Goal: Information Seeking & Learning: Find specific fact

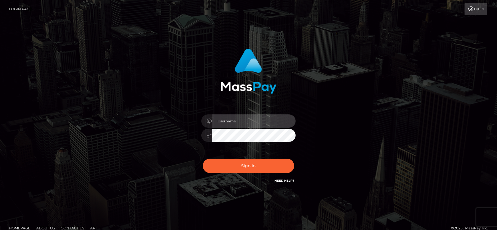
type input "fr.es"
click at [236, 119] on input "fr.es" at bounding box center [254, 120] width 84 height 13
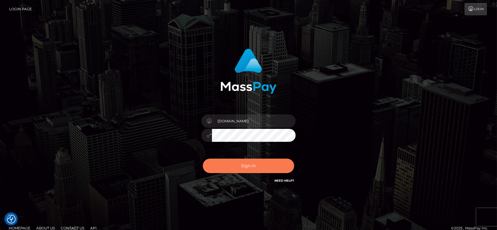
click at [249, 166] on button "Sign in" at bounding box center [248, 165] width 91 height 14
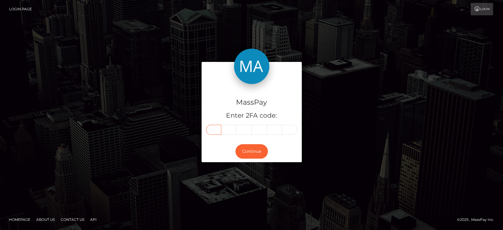
click at [210, 130] on input "text" at bounding box center [213, 130] width 15 height 10
paste input "9"
type input "9"
type input "1"
type input "0"
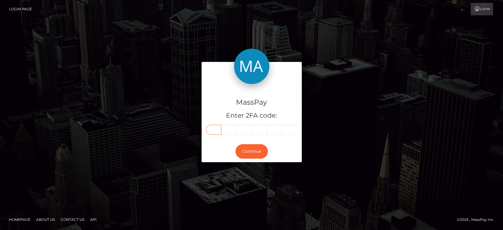
type input "8"
type input "0"
type input "1"
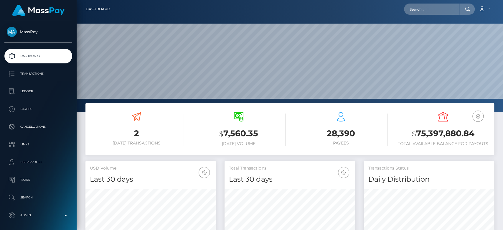
scroll to position [104, 130]
click at [422, 12] on input "text" at bounding box center [431, 9] width 55 height 11
paste input "femgoddess3@gmail.com"
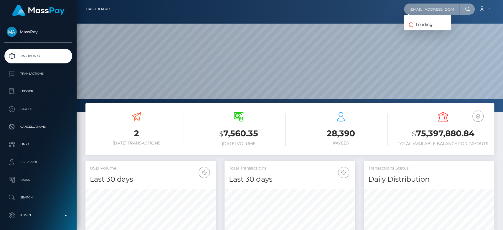
scroll to position [0, 3]
type input "femgoddess3@gmail.com"
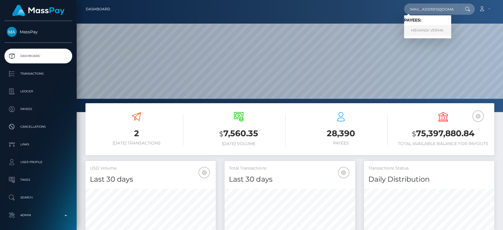
scroll to position [0, 0]
click at [434, 29] on link "MEHANDI VERMA" at bounding box center [427, 30] width 47 height 11
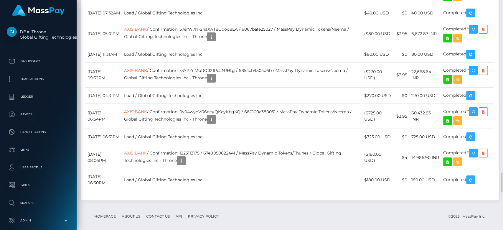
scroll to position [71, 130]
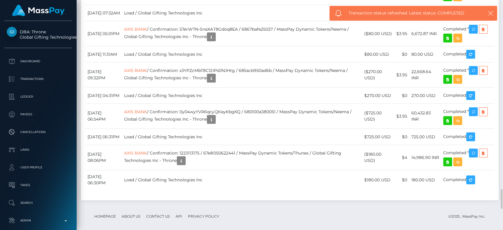
scroll to position [1999, 0]
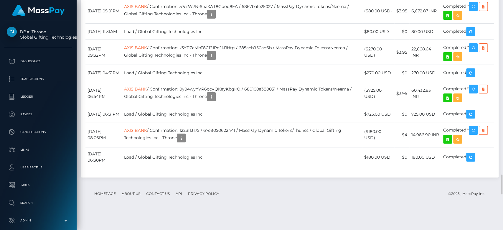
scroll to position [71, 130]
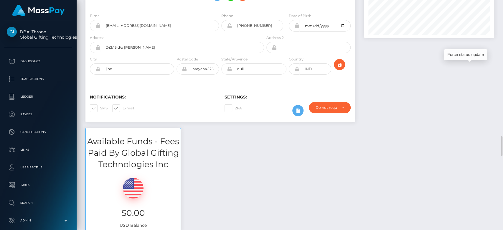
scroll to position [0, 0]
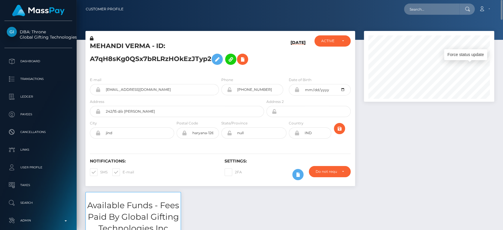
click at [435, 16] on nav "Customer Profile Loading... Loading... Account" at bounding box center [290, 9] width 426 height 18
click at [431, 8] on input "text" at bounding box center [431, 9] width 55 height 11
paste input "goddesszoey8@gmail.com"
type input "goddesszoey8@gmail.com"
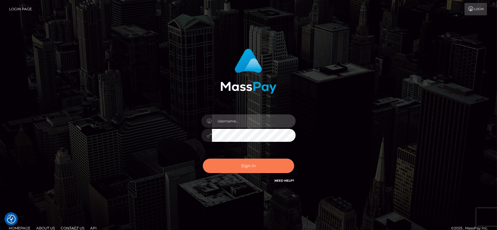
type input "fr.es"
click at [247, 168] on button "Sign in" at bounding box center [248, 165] width 91 height 14
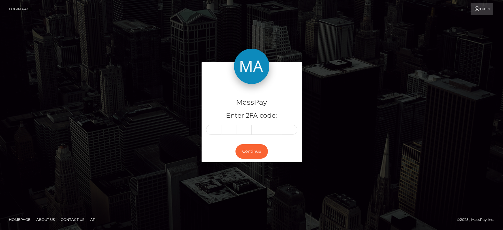
click at [214, 130] on input "text" at bounding box center [213, 130] width 15 height 10
type input "1"
type input "5"
type input "8"
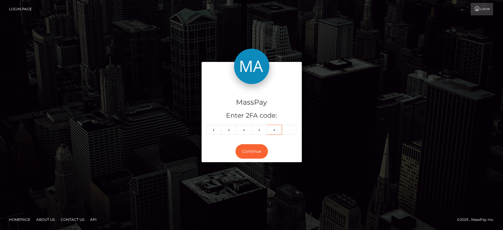
type input "0"
type input "1"
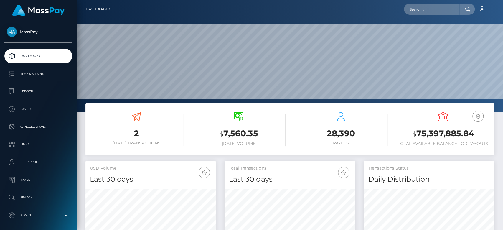
scroll to position [104, 130]
click at [436, 9] on input "text" at bounding box center [431, 9] width 55 height 11
paste input "[EMAIL_ADDRESS][DOMAIN_NAME]"
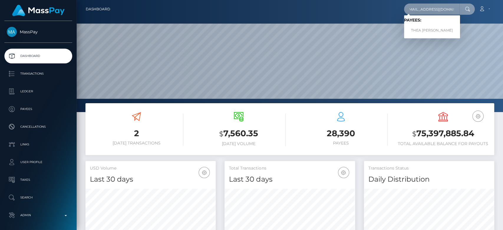
type input "[EMAIL_ADDRESS][DOMAIN_NAME]"
click at [435, 29] on link "THEA ALEXANDRA WADE" at bounding box center [432, 30] width 56 height 11
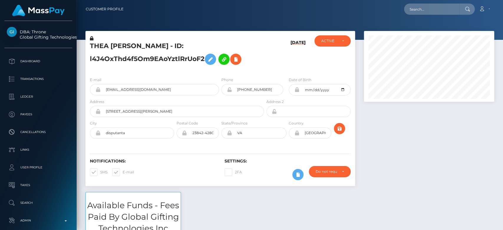
scroll to position [71, 130]
click at [376, 139] on div at bounding box center [428, 111] width 139 height 161
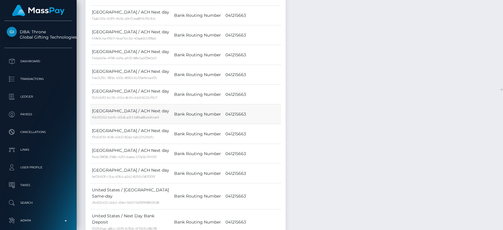
scroll to position [3475, 0]
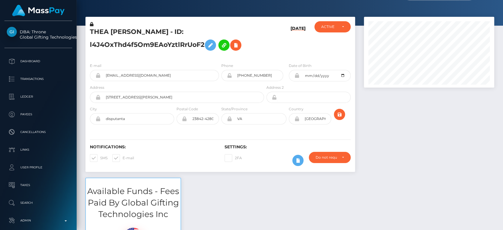
scroll to position [0, 0]
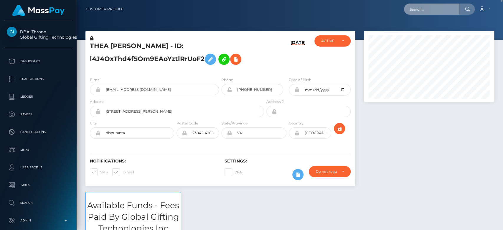
click at [432, 10] on input "text" at bounding box center [431, 9] width 55 height 11
paste input "kimochiiii.ai@gmail.com"
type input "kimochiiii.ai@gmail.com"
click at [432, 11] on input "kimochiiii.ai@gmail.com" at bounding box center [431, 9] width 55 height 11
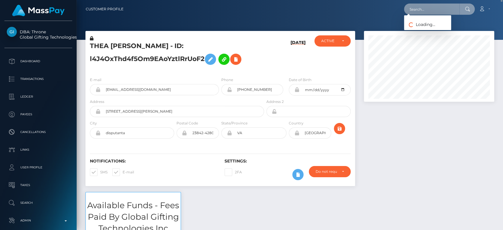
paste input "amiin2deep@hotmail.com"
type input "amiin2deep@hotmail.com"
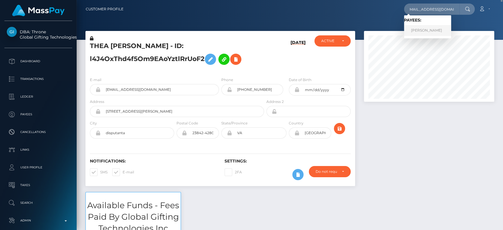
click at [423, 27] on link "STEPHANIE BRAITHWAITE" at bounding box center [427, 30] width 47 height 11
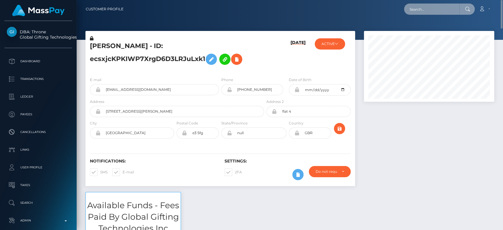
click at [411, 9] on input "text" at bounding box center [431, 9] width 55 height 11
paste input "[EMAIL_ADDRESS][DOMAIN_NAME]"
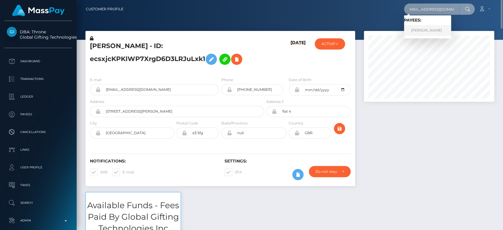
type input "[EMAIL_ADDRESS][DOMAIN_NAME]"
click at [443, 29] on link "STEPHANIE BRAITHWAITE" at bounding box center [427, 30] width 47 height 11
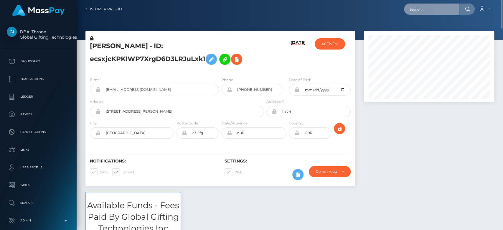
click at [435, 4] on input "text" at bounding box center [431, 9] width 55 height 11
paste input "[EMAIL_ADDRESS][DOMAIN_NAME]"
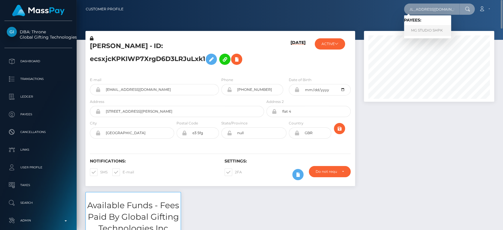
type input "[EMAIL_ADDRESS][DOMAIN_NAME]"
click at [435, 34] on link "MG STUDIO SHPK" at bounding box center [427, 30] width 47 height 11
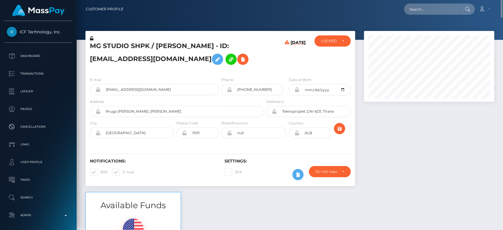
click at [453, 137] on div at bounding box center [428, 111] width 139 height 161
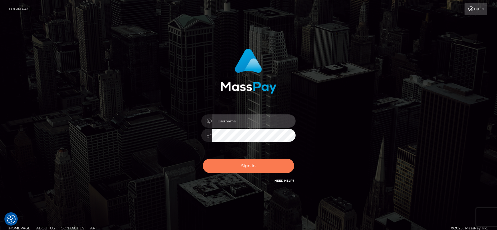
type input "[DOMAIN_NAME]"
click at [238, 161] on button "Sign in" at bounding box center [248, 165] width 91 height 14
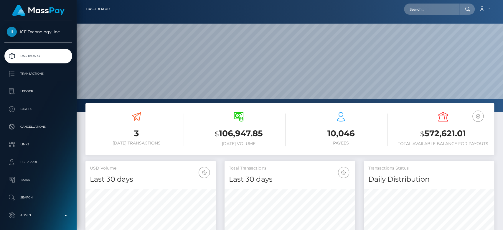
scroll to position [104, 130]
click at [438, 12] on input "text" at bounding box center [431, 9] width 55 height 11
paste input "[EMAIL_ADDRESS][DOMAIN_NAME]"
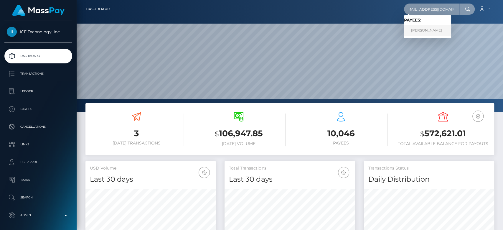
type input "[EMAIL_ADDRESS][DOMAIN_NAME]"
click at [424, 26] on link "ARIUNNA DANIELLE FICKLIN" at bounding box center [427, 30] width 47 height 11
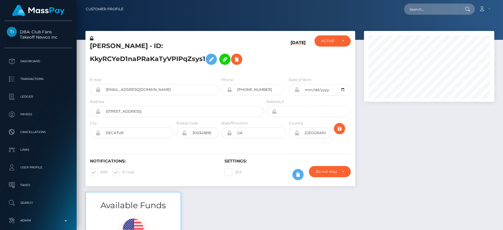
scroll to position [71, 130]
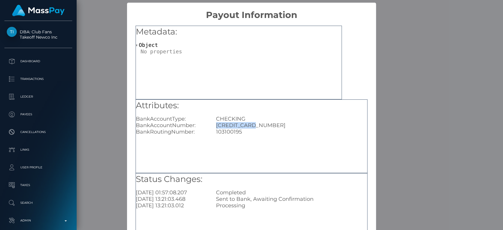
drag, startPoint x: 254, startPoint y: 124, endPoint x: 214, endPoint y: 125, distance: 39.2
click at [214, 125] on div "[CREDIT_CARD_NUMBER]" at bounding box center [291, 125] width 160 height 6
copy div "[CREDIT_CARD_NUMBER]"
click at [139, 139] on div "Attributes: BankAccountType: CHECKING BankAccountNumber: 689135958197 BankRouti…" at bounding box center [251, 136] width 232 height 74
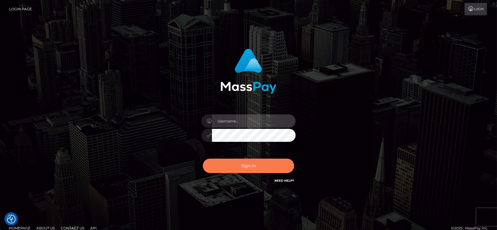
type input "[DOMAIN_NAME]"
click at [240, 168] on button "Sign in" at bounding box center [248, 165] width 91 height 14
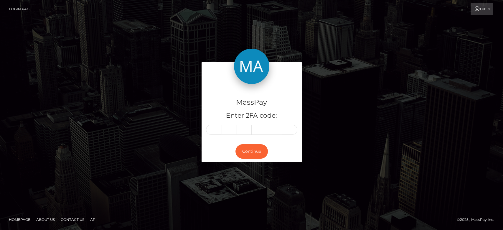
click at [93, 108] on div "MassPay Enter 2FA code: Continue" at bounding box center [252, 115] width 336 height 106
click at [214, 129] on input "text" at bounding box center [213, 130] width 15 height 10
type input "1"
type input "6"
type input "5"
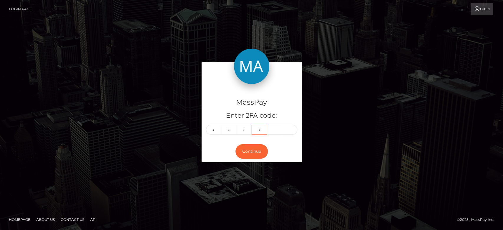
type input "2"
type input "8"
type input "3"
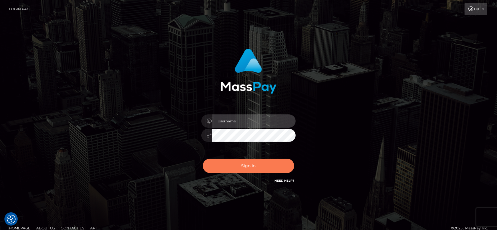
type input "[DOMAIN_NAME]"
click at [270, 164] on button "Sign in" at bounding box center [248, 165] width 91 height 14
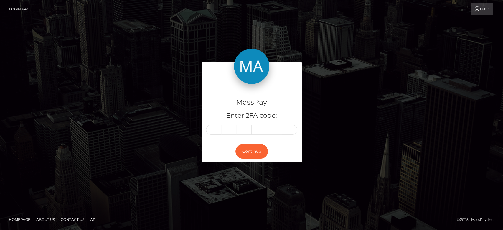
click at [123, 67] on div "MassPay Enter 2FA code: Continue" at bounding box center [252, 115] width 336 height 106
click at [216, 131] on input "text" at bounding box center [213, 130] width 15 height 10
type input "4"
type input "8"
type input "6"
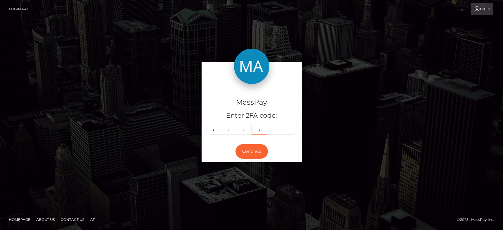
type input "8"
type input "0"
type input "7"
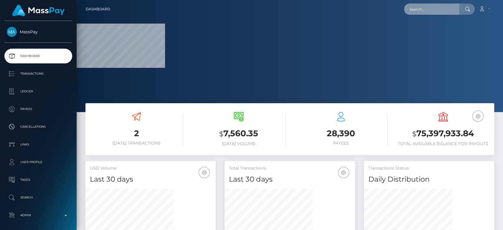
click at [417, 11] on input "text" at bounding box center [431, 9] width 55 height 11
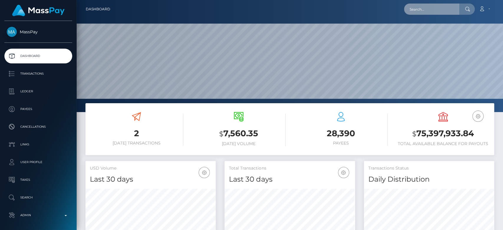
scroll to position [104, 130]
paste input "[EMAIL_ADDRESS][DOMAIN_NAME]"
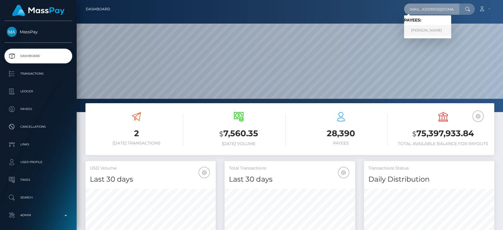
type input "[EMAIL_ADDRESS][DOMAIN_NAME]"
click at [425, 31] on link "[PERSON_NAME]" at bounding box center [427, 30] width 47 height 11
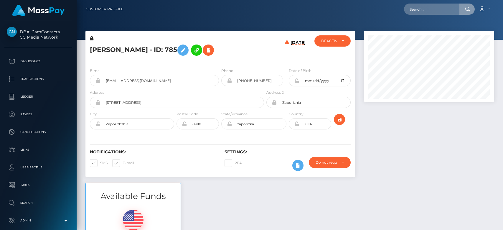
click at [423, 7] on input "text" at bounding box center [431, 9] width 55 height 11
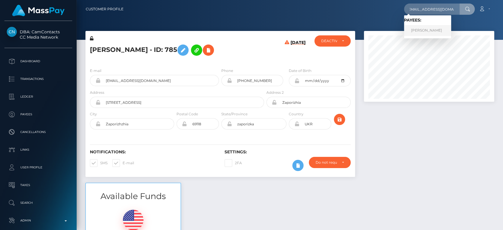
type input "[EMAIL_ADDRESS][DOMAIN_NAME]"
click at [427, 29] on link "Alona Anisimova" at bounding box center [427, 30] width 47 height 11
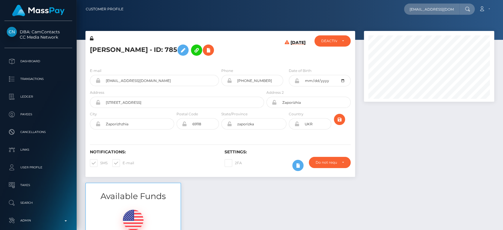
scroll to position [29, 0]
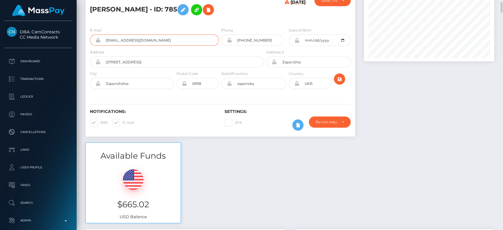
scroll to position [41, 0]
click at [397, 123] on div at bounding box center [428, 66] width 139 height 152
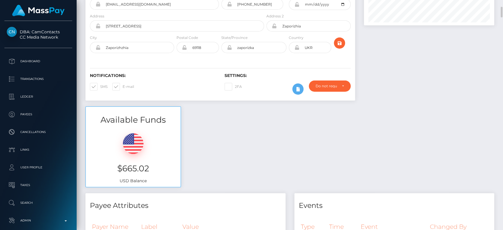
scroll to position [0, 0]
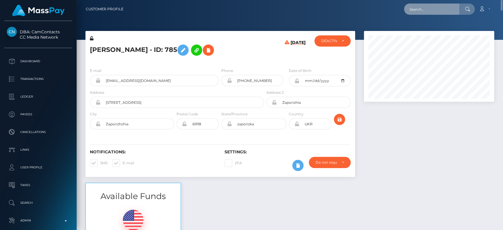
click at [417, 14] on input "text" at bounding box center [431, 9] width 55 height 11
paste input "galexandra.ag@gmail.com"
type input "galexandra.ag@gmail.com"
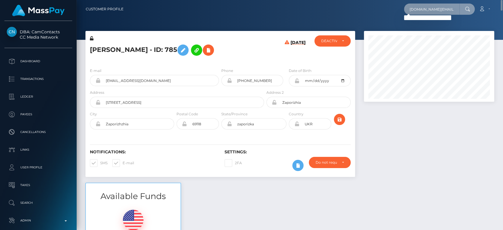
click at [418, 7] on input "galexandra.ag@gmail.com" at bounding box center [431, 9] width 55 height 11
paste input "edfriona@gmail.com"
type input "edfriona@gmail.com"
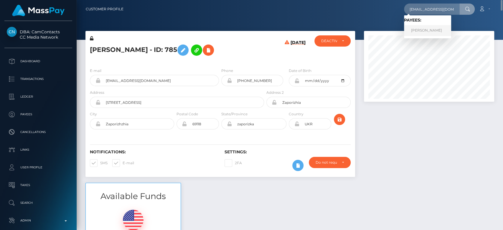
click at [428, 27] on link "EDDIE MENDOZA" at bounding box center [427, 30] width 47 height 11
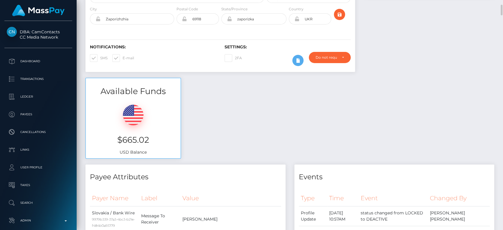
scroll to position [105, 0]
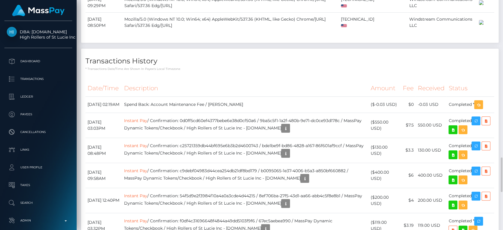
scroll to position [1046, 0]
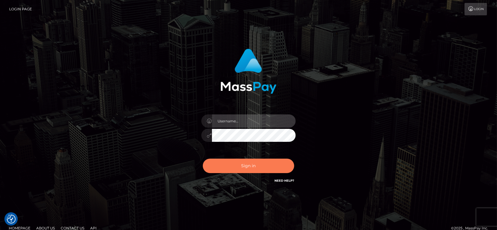
type input "[DOMAIN_NAME]"
click at [248, 165] on button "Sign in" at bounding box center [248, 165] width 91 height 14
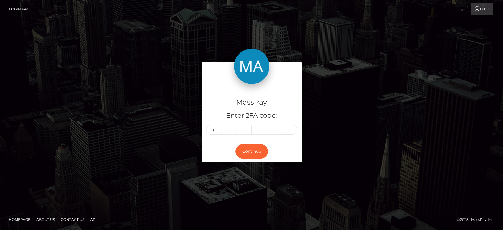
type input "5"
type input "6"
type input "3"
type input "7"
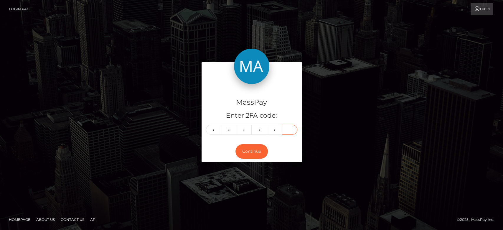
type input "5"
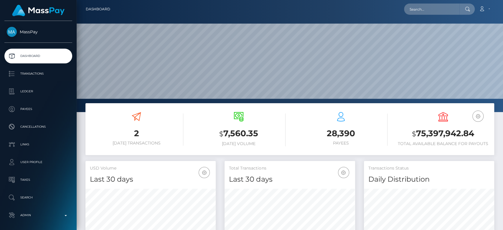
scroll to position [104, 130]
click at [437, 13] on input "text" at bounding box center [431, 9] width 55 height 11
paste input "rdmcgeough13@aol.com"
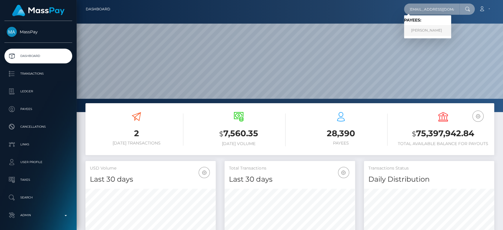
type input "rdmcgeough13@aol.com"
click at [435, 30] on link "Richard McGeough" at bounding box center [427, 30] width 47 height 11
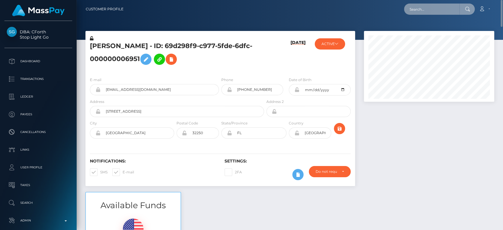
click at [434, 11] on input "text" at bounding box center [431, 9] width 55 height 11
paste input "[PERSON_NAME][EMAIL_ADDRESS][DOMAIN_NAME]"
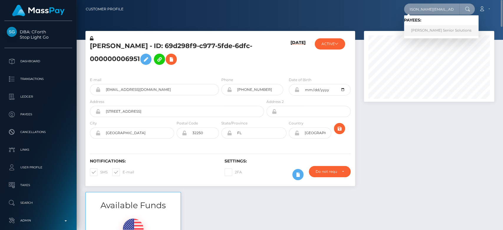
type input "[PERSON_NAME][EMAIL_ADDRESS][DOMAIN_NAME]"
click at [424, 29] on link "[PERSON_NAME] Senior Solutions" at bounding box center [441, 30] width 75 height 11
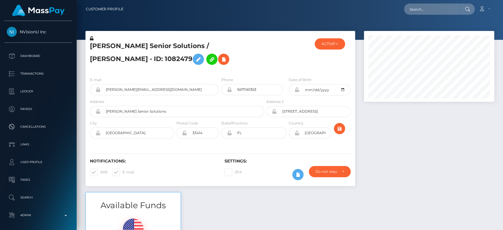
scroll to position [71, 130]
click at [409, 3] on div "Loading... Loading... Account Edit Profile Logout" at bounding box center [311, 9] width 366 height 12
click at [412, 6] on input "text" at bounding box center [431, 9] width 55 height 11
paste input "[PERSON_NAME][EMAIL_ADDRESS][DOMAIN_NAME]"
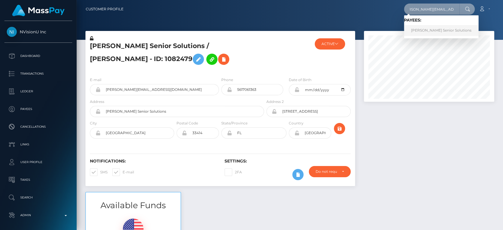
type input "[PERSON_NAME][EMAIL_ADDRESS][DOMAIN_NAME]"
click at [426, 29] on link "[PERSON_NAME] Senior Solutions" at bounding box center [441, 30] width 75 height 11
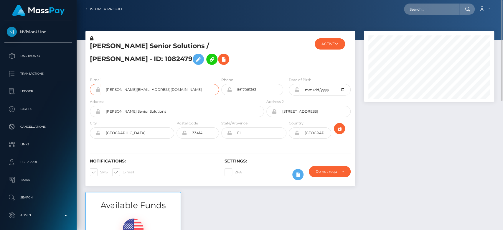
drag, startPoint x: 165, startPoint y: 91, endPoint x: 101, endPoint y: 94, distance: 63.7
click at [101, 94] on input "allison.clarke777@gmail.com" at bounding box center [159, 89] width 118 height 11
click at [417, 9] on input "text" at bounding box center [431, 9] width 55 height 11
paste input "allison.clarke777@gmail.com"
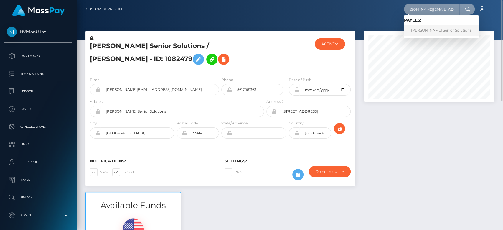
type input "allison.clarke777@gmail.com"
click at [424, 27] on link "Clarke Senior Solutions" at bounding box center [441, 30] width 75 height 11
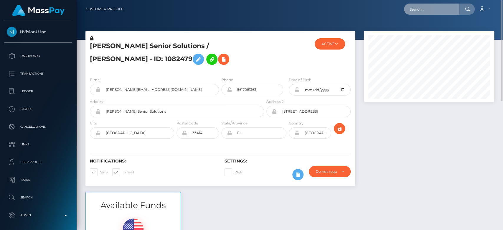
click at [421, 13] on input "text" at bounding box center [431, 9] width 55 height 11
paste input "[EMAIL_ADDRESS][DOMAIN_NAME]"
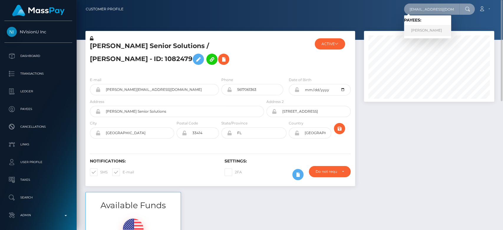
type input "[EMAIL_ADDRESS][DOMAIN_NAME]"
click at [430, 28] on link "MOJDA MINNA PAENDA" at bounding box center [427, 30] width 47 height 11
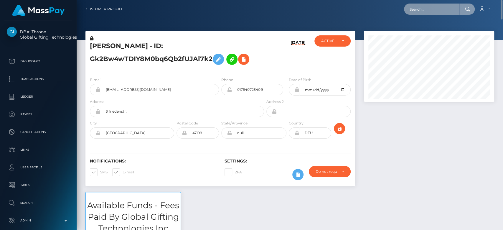
click at [419, 11] on input "text" at bounding box center [431, 9] width 55 height 11
paste input "[EMAIL_ADDRESS][DOMAIN_NAME]"
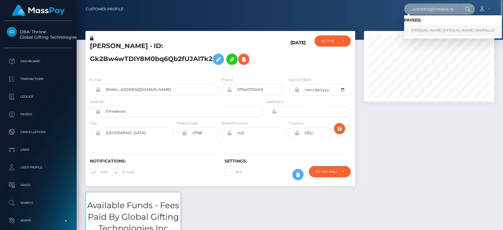
type input "mia.innamoratavip@gmail.com"
click at [424, 29] on link "JULIANA MARCELA CARVAJAL SAMPALLO" at bounding box center [453, 30] width 98 height 11
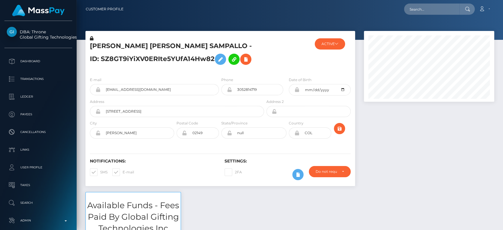
scroll to position [71, 130]
click at [437, 156] on div at bounding box center [428, 111] width 139 height 161
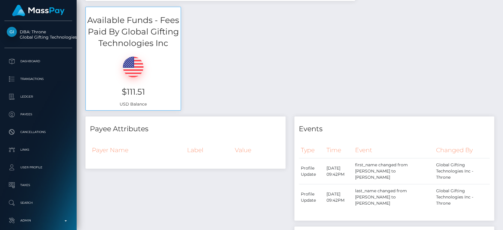
scroll to position [0, 0]
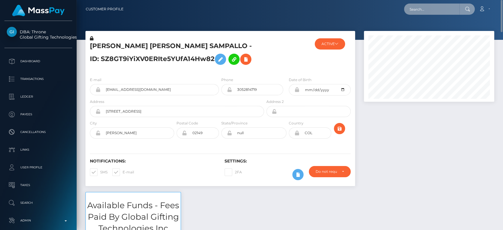
click at [427, 14] on input "text" at bounding box center [431, 9] width 55 height 11
paste input "[EMAIL_ADDRESS][DOMAIN_NAME]"
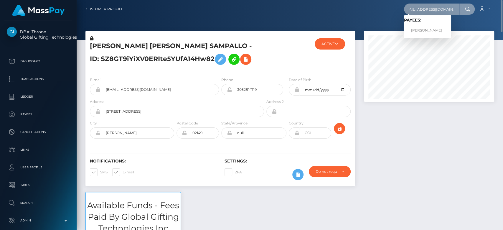
type input "[EMAIL_ADDRESS][DOMAIN_NAME]"
click at [415, 29] on link "Sophie Corteville" at bounding box center [427, 30] width 47 height 11
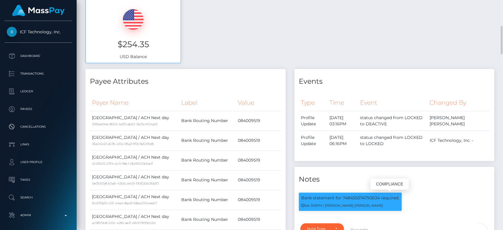
scroll to position [71, 130]
drag, startPoint x: 380, startPoint y: 195, endPoint x: 343, endPoint y: 197, distance: 37.5
click at [343, 197] on p "Bank statement for 748455074790634 required." at bounding box center [350, 198] width 98 height 6
copy p "748455074790634"
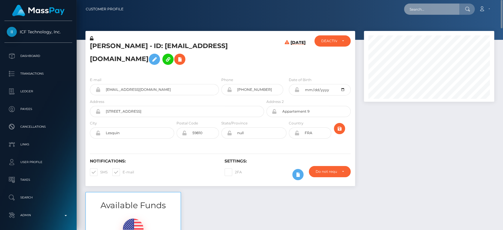
click at [425, 9] on input "text" at bounding box center [431, 9] width 55 height 11
paste input "sconsult.coach@proton.me"
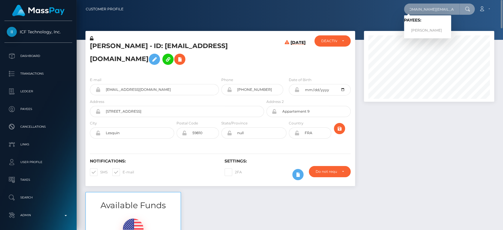
type input "sconsult.coach@proton.me"
click at [421, 31] on link "LYDIA HARRIET WILCOCK" at bounding box center [427, 30] width 47 height 11
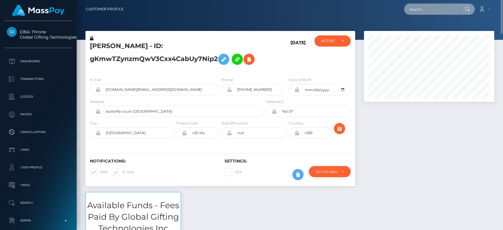
paste input "[EMAIL_ADDRESS][DOMAIN_NAME]"
click at [439, 9] on input "text" at bounding box center [431, 9] width 55 height 11
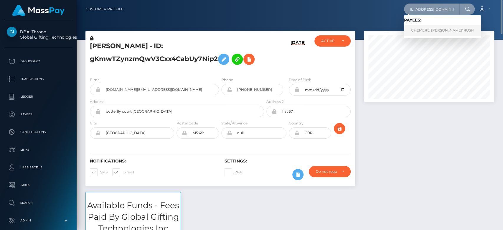
type input "[EMAIL_ADDRESS][DOMAIN_NAME]"
click at [431, 30] on link "CHEMERE' SHANTE' RUSH" at bounding box center [442, 30] width 77 height 11
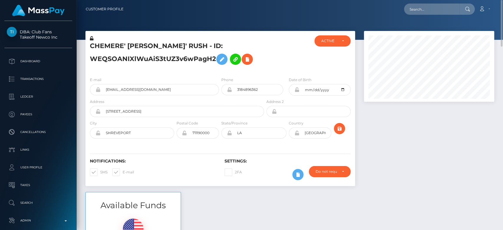
click at [416, 15] on nav "Customer Profile Loading... Loading... Account" at bounding box center [290, 9] width 426 height 18
click at [418, 13] on input "text" at bounding box center [431, 9] width 55 height 11
paste input "charm2301@icloud.com"
type input "charm2301@icloud.com"
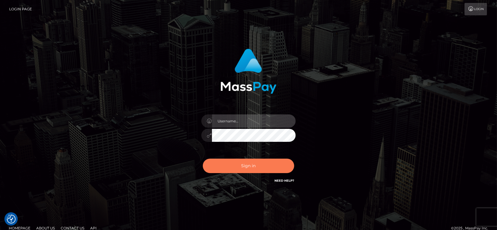
type input "fr.es"
click at [252, 167] on button "Sign in" at bounding box center [248, 165] width 91 height 14
type input "[DOMAIN_NAME]"
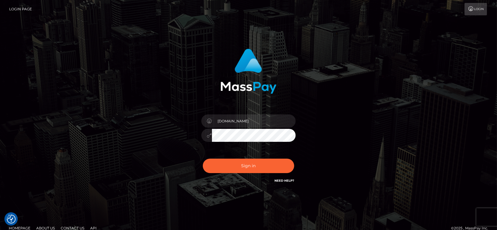
click at [247, 158] on div "Sign in Need Help?" at bounding box center [248, 168] width 103 height 26
click at [247, 163] on button "Sign in" at bounding box center [248, 165] width 91 height 14
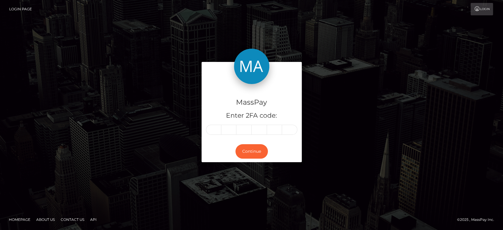
click at [214, 130] on input "text" at bounding box center [213, 130] width 15 height 10
type input "4"
type input "1"
type input "0"
type input "1"
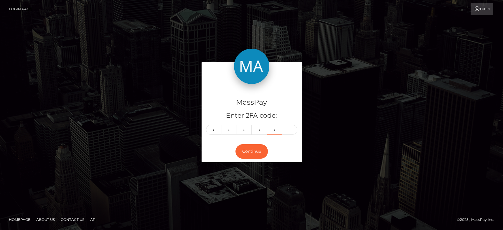
type input "5"
type input "9"
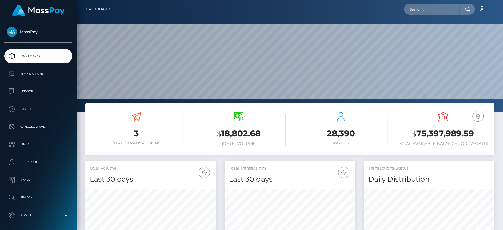
scroll to position [104, 130]
click at [420, 7] on input "text" at bounding box center [431, 9] width 55 height 11
paste input "[EMAIL_ADDRESS][DOMAIN_NAME]"
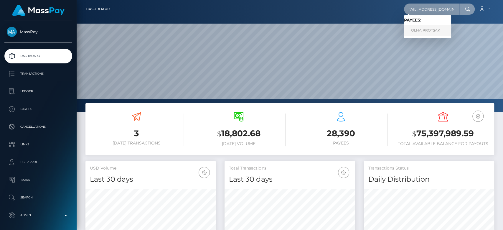
type input "[EMAIL_ADDRESS][DOMAIN_NAME]"
click at [435, 29] on link "OLHA PROTSAK" at bounding box center [427, 30] width 47 height 11
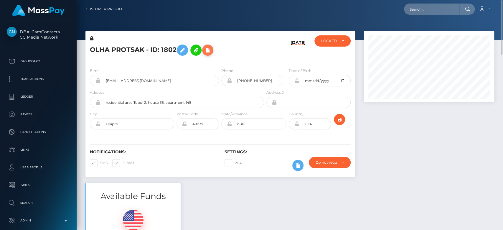
click at [208, 50] on icon at bounding box center [207, 50] width 7 height 7
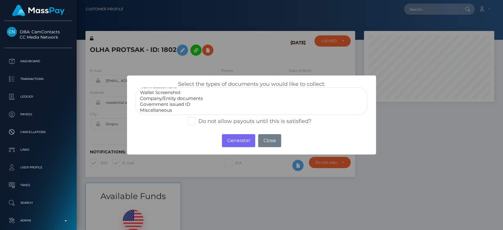
scroll to position [11, 0]
select select "Government issued ID"
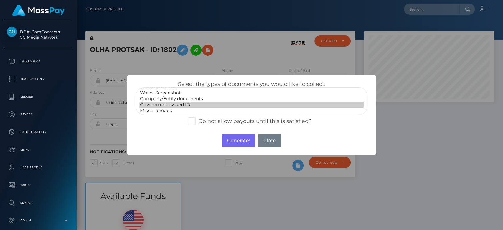
click at [176, 105] on option "Government issued ID" at bounding box center [251, 105] width 224 height 6
click at [232, 142] on button "Generate!" at bounding box center [238, 140] width 33 height 13
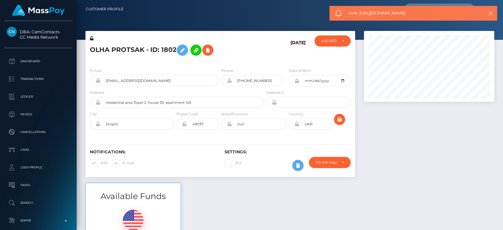
drag, startPoint x: 415, startPoint y: 11, endPoint x: 359, endPoint y: 13, distance: 55.4
click at [359, 13] on span "Link: https://l.maspay.io/eh9wg" at bounding box center [411, 13] width 127 height 6
copy span "https://l.maspay.io/eh9wg"
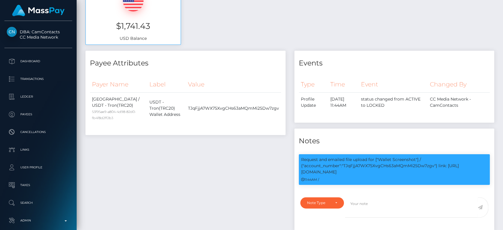
scroll to position [0, 0]
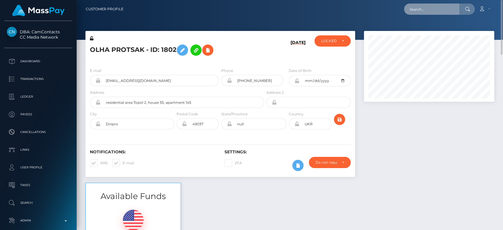
click at [424, 9] on input "text" at bounding box center [431, 9] width 55 height 11
paste input "dorcasrosemari@gmail.com"
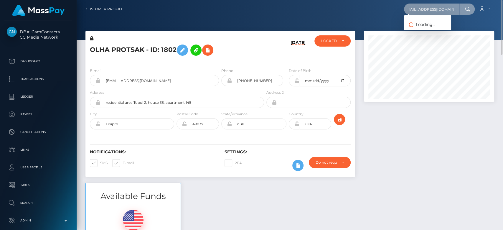
type input "dorcasrosemari@gmail.com"
click at [424, 194] on div "Available Funds $1,741.43 USD Balance" at bounding box center [289, 226] width 417 height 87
click at [450, 7] on input "dorcasrosemari@gmail.com" at bounding box center [431, 9] width 55 height 11
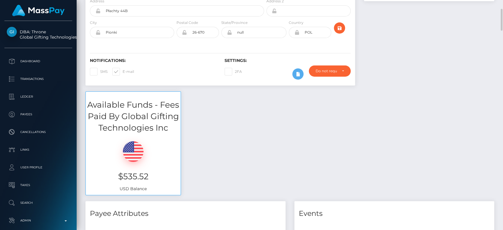
scroll to position [98, 0]
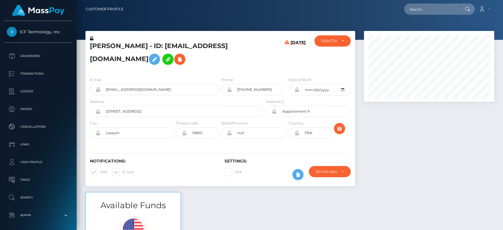
scroll to position [71, 130]
click at [416, 8] on input "text" at bounding box center [431, 9] width 55 height 11
paste input "sophiecorteville@laposte.net"
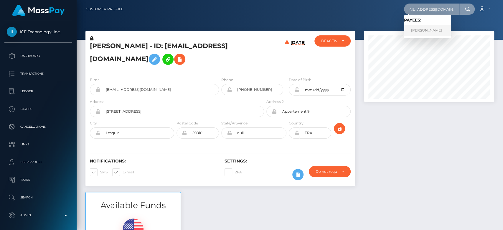
type input "sophiecorteville@laposte.net"
click at [421, 34] on link "Sophie Corteville" at bounding box center [427, 30] width 47 height 11
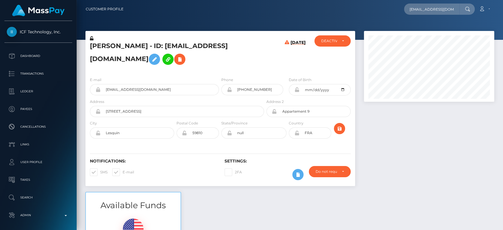
click at [421, 34] on div at bounding box center [429, 66] width 130 height 71
click at [416, 123] on div at bounding box center [428, 111] width 139 height 161
click at [417, 14] on input "text" at bounding box center [431, 9] width 55 height 11
paste input "[EMAIL_ADDRESS][DOMAIN_NAME]"
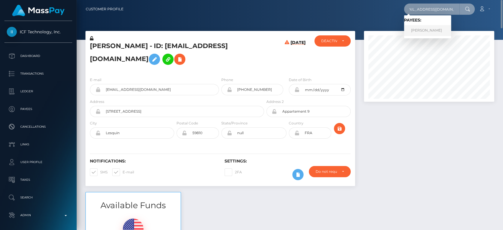
type input "[EMAIL_ADDRESS][DOMAIN_NAME]"
click at [425, 29] on link "INNA MOSKVICHOVA" at bounding box center [427, 30] width 47 height 11
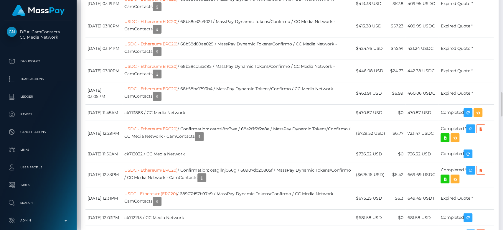
scroll to position [868, 0]
drag, startPoint x: 407, startPoint y: 44, endPoint x: 392, endPoint y: 43, distance: 15.0
copy tr "$51.61"
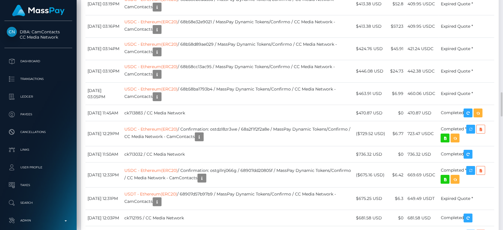
drag, startPoint x: 404, startPoint y: 45, endPoint x: 392, endPoint y: 44, distance: 11.9
copy td "$51.61"
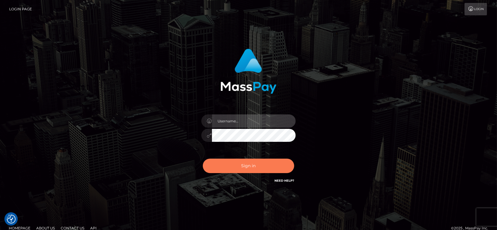
type input "fr.es"
click at [257, 167] on button "Sign in" at bounding box center [248, 165] width 91 height 14
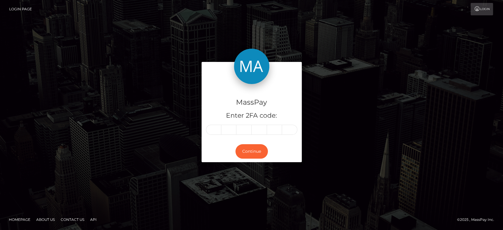
click at [215, 131] on input "text" at bounding box center [213, 130] width 15 height 10
type input "3"
type input "5"
type input "7"
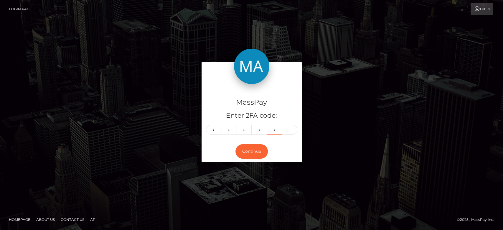
type input "1"
type input "9"
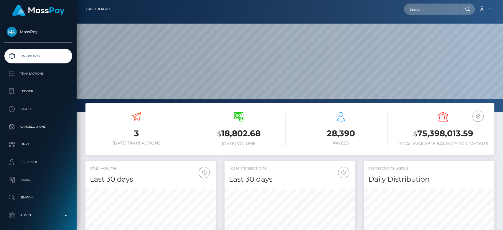
scroll to position [104, 130]
click at [436, 5] on input "text" at bounding box center [431, 9] width 55 height 11
paste input "[EMAIL_ADDRESS][DOMAIN_NAME]"
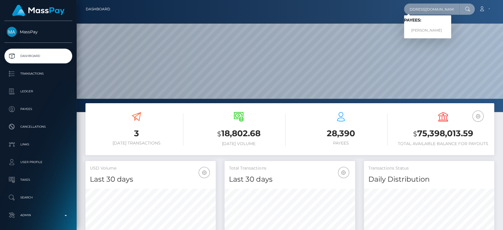
type input "[EMAIL_ADDRESS][DOMAIN_NAME]"
click at [429, 30] on link "Sergey Vigerych" at bounding box center [427, 30] width 47 height 11
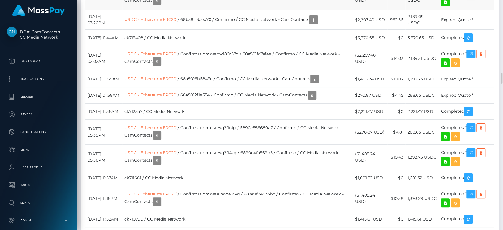
scroll to position [71, 130]
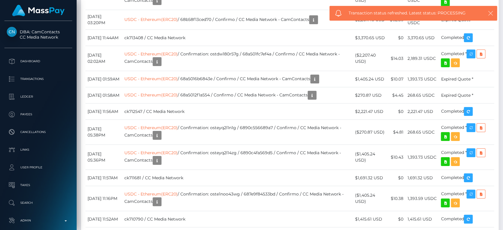
click at [490, 14] on icon "button" at bounding box center [490, 13] width 6 height 6
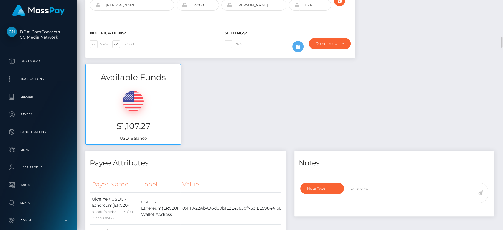
scroll to position [0, 0]
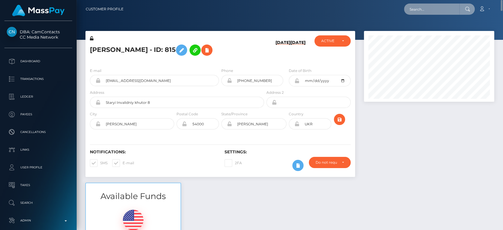
click at [432, 11] on input "text" at bounding box center [431, 9] width 55 height 11
paste input "parafarmaciaelherbolario9@gmail.com"
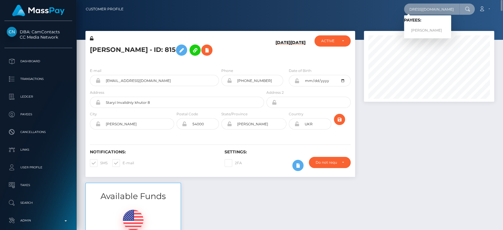
type input "parafarmaciaelherbolario9@gmail.com"
click at [430, 30] on link "Nayra Garcia Chavez" at bounding box center [427, 30] width 47 height 11
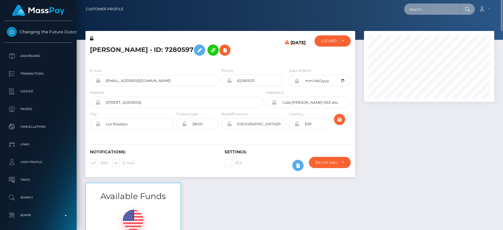
click at [427, 4] on input "text" at bounding box center [431, 9] width 55 height 11
paste input "xwilddragonx@gmail.com"
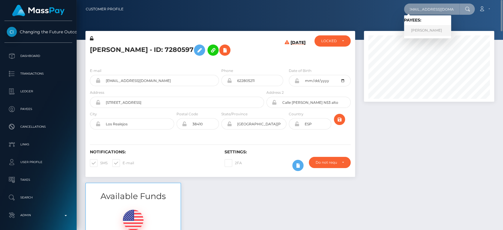
type input "xwilddragonx@gmail.com"
click at [431, 29] on link "Alona Anisimova" at bounding box center [427, 30] width 47 height 11
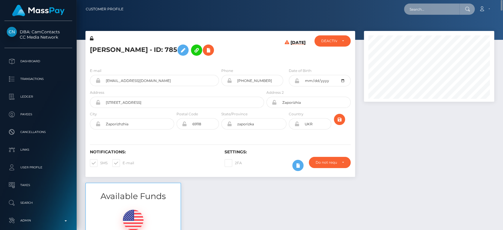
click at [417, 11] on input "text" at bounding box center [431, 9] width 55 height 11
paste input "[EMAIL_ADDRESS][DOMAIN_NAME]"
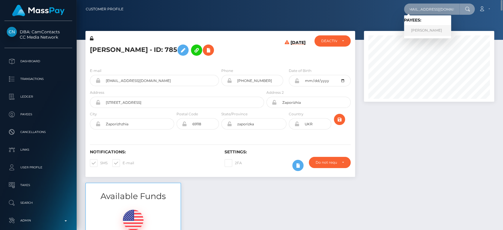
type input "[EMAIL_ADDRESS][DOMAIN_NAME]"
click at [422, 30] on link "HOLLY REBECCA DUNLOP" at bounding box center [427, 30] width 47 height 11
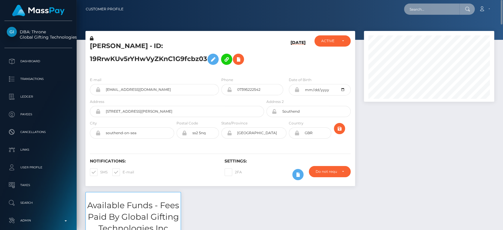
click at [426, 9] on input "text" at bounding box center [431, 9] width 55 height 11
paste input "[EMAIL_ADDRESS][DOMAIN_NAME]"
type input "[EMAIL_ADDRESS][DOMAIN_NAME]"
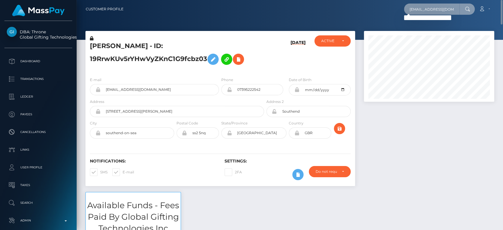
click at [442, 7] on input "[EMAIL_ADDRESS][DOMAIN_NAME]" at bounding box center [431, 9] width 55 height 11
paste input "[EMAIL_ADDRESS][DOMAIN_NAME]"
type input "[EMAIL_ADDRESS][DOMAIN_NAME]"
click at [417, 9] on input "[EMAIL_ADDRESS][DOMAIN_NAME]" at bounding box center [431, 9] width 55 height 11
paste input "[PERSON_NAME][EMAIL_ADDRESS][DOMAIN_NAME]"
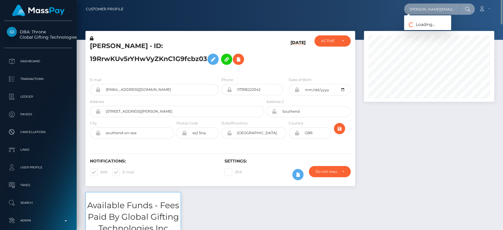
scroll to position [0, 9]
type input "[PERSON_NAME][EMAIL_ADDRESS][DOMAIN_NAME]"
